Goal: Navigation & Orientation: Find specific page/section

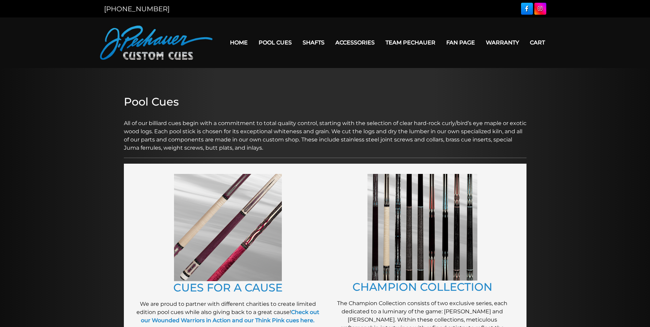
click at [454, 231] on img at bounding box center [423, 227] width 110 height 107
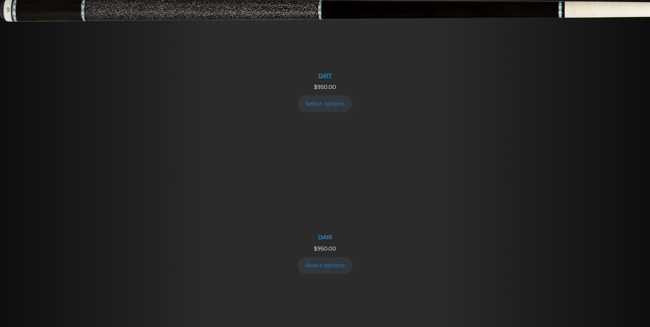
scroll to position [736, 0]
